Goal: Task Accomplishment & Management: Manage account settings

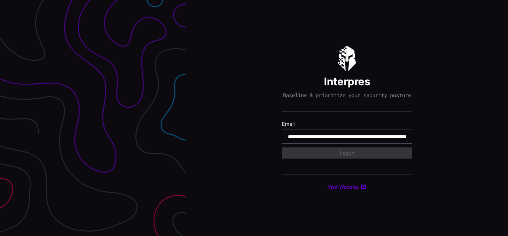
click at [347, 140] on input "**********" at bounding box center [347, 136] width 118 height 7
click at [254, 118] on div "Interpres Baseline & prioritize your security posture Email Login Visit Website" at bounding box center [347, 118] width 322 height 236
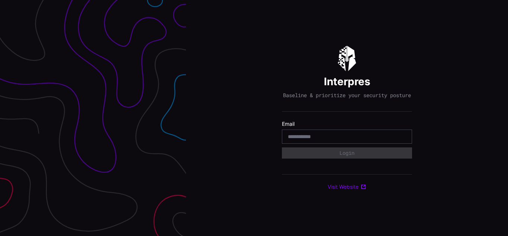
click at [254, 118] on div "Interpres Baseline & prioritize your security posture Email Login Visit Website" at bounding box center [347, 118] width 322 height 236
